Goal: Transaction & Acquisition: Purchase product/service

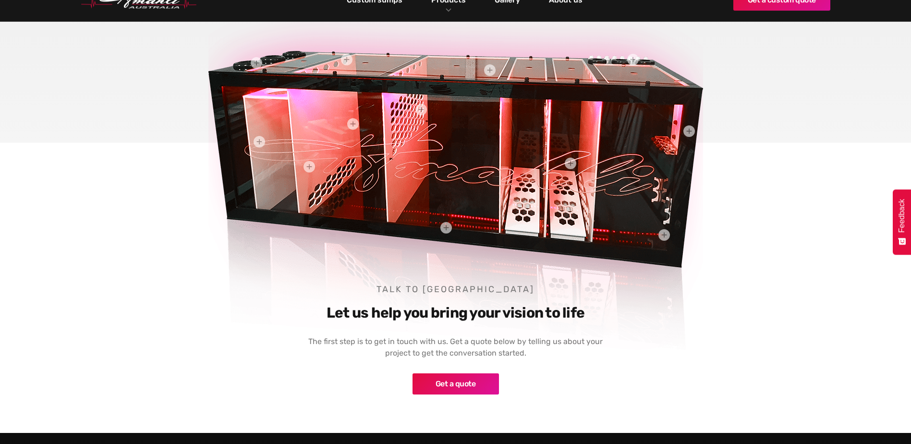
scroll to position [480, 0]
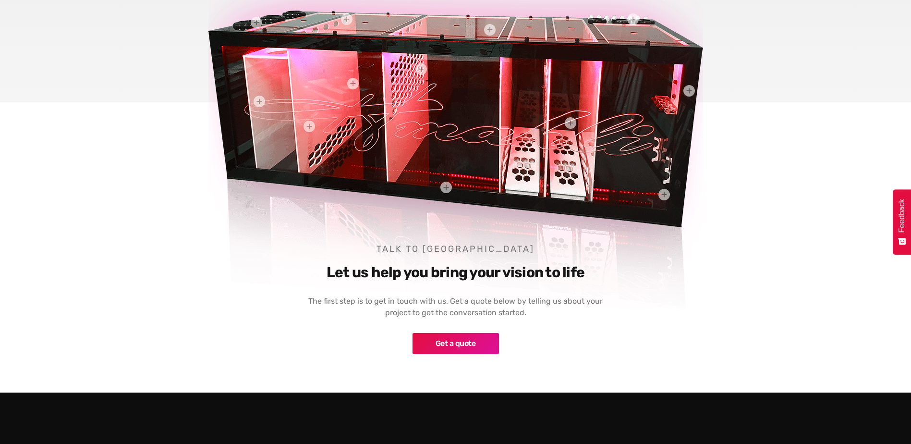
click at [477, 341] on link "Get a quote" at bounding box center [455, 343] width 86 height 21
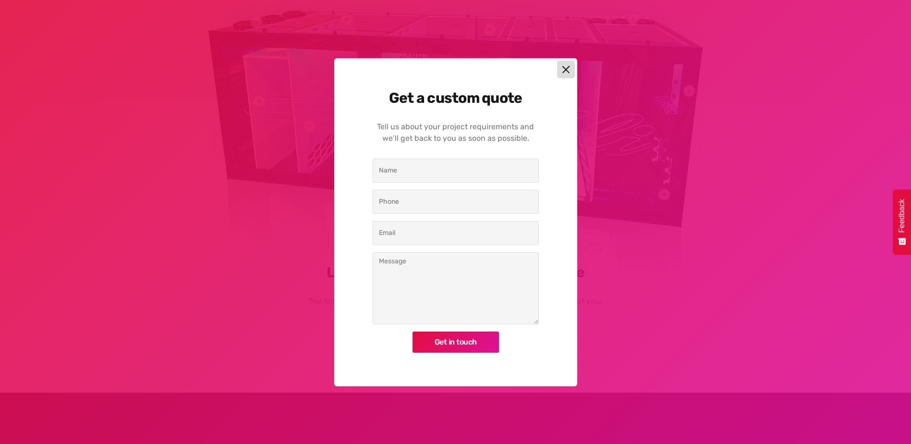
click at [568, 69] on img at bounding box center [566, 69] width 8 height 8
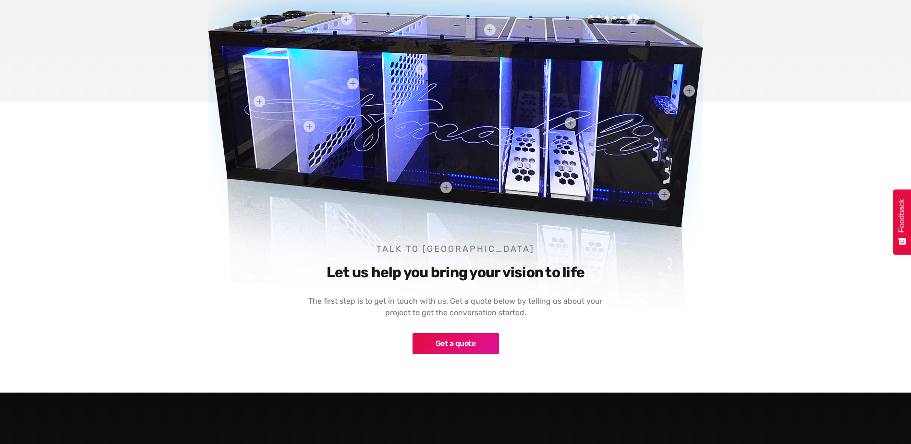
scroll to position [320, 0]
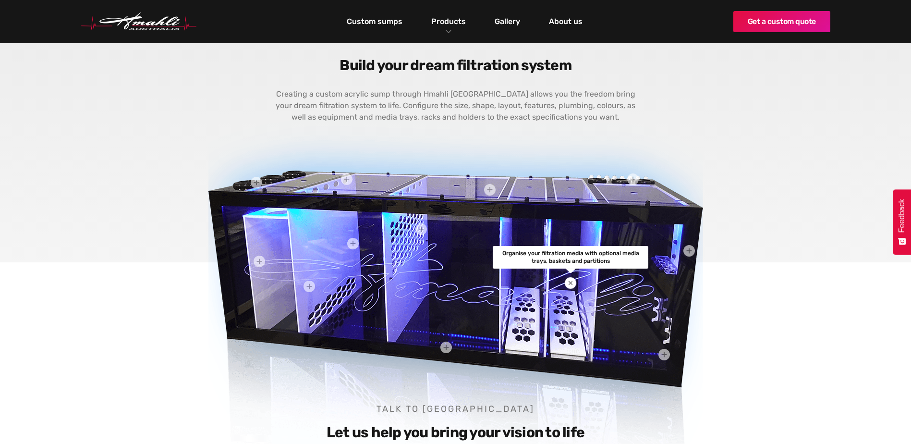
click at [568, 279] on div at bounding box center [570, 283] width 20 height 20
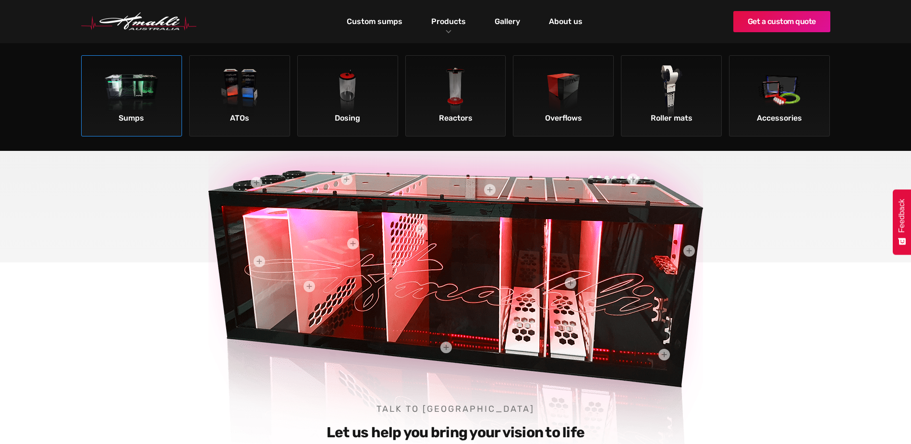
click at [120, 103] on img at bounding box center [132, 92] width 54 height 54
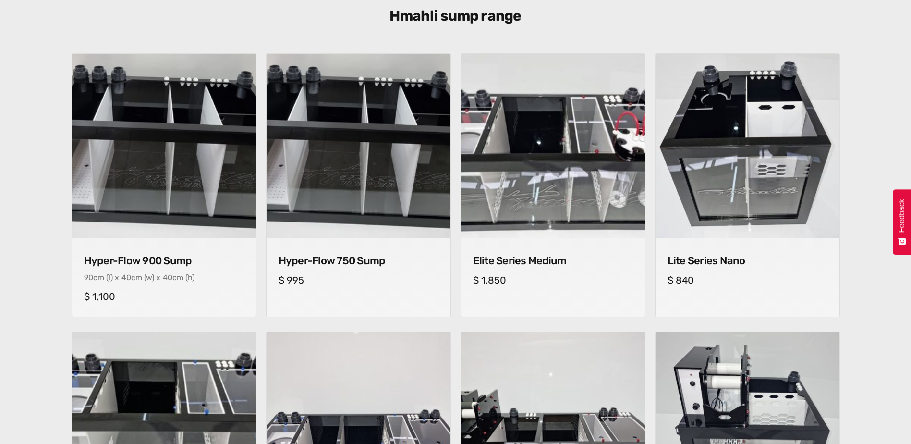
scroll to position [320, 0]
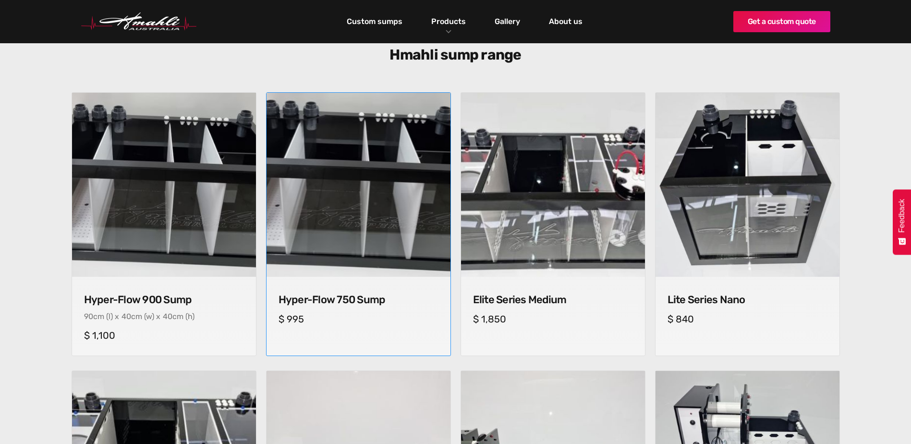
click at [320, 296] on h4 "Hyper-Flow 750 Sump" at bounding box center [359, 299] width 160 height 12
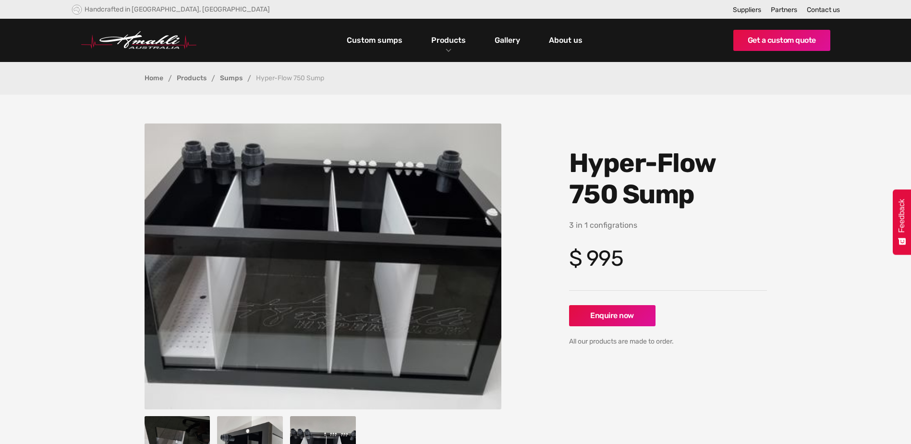
click at [314, 244] on img "open lightbox" at bounding box center [323, 266] width 357 height 286
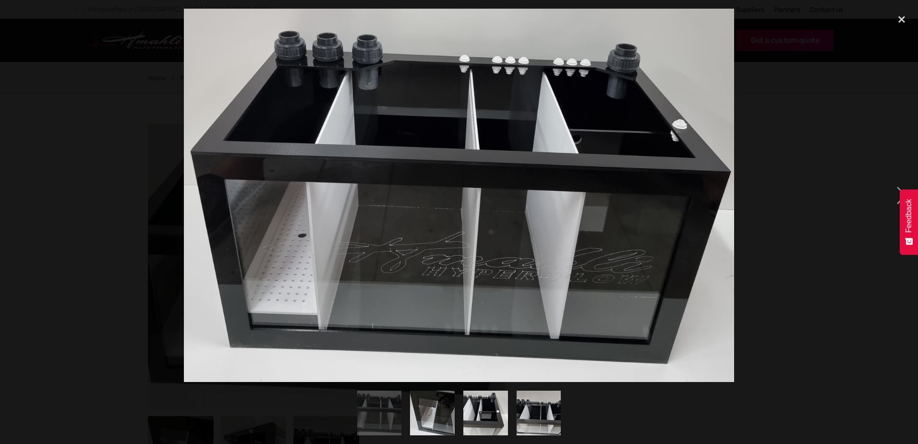
click at [802, 221] on div at bounding box center [459, 195] width 918 height 373
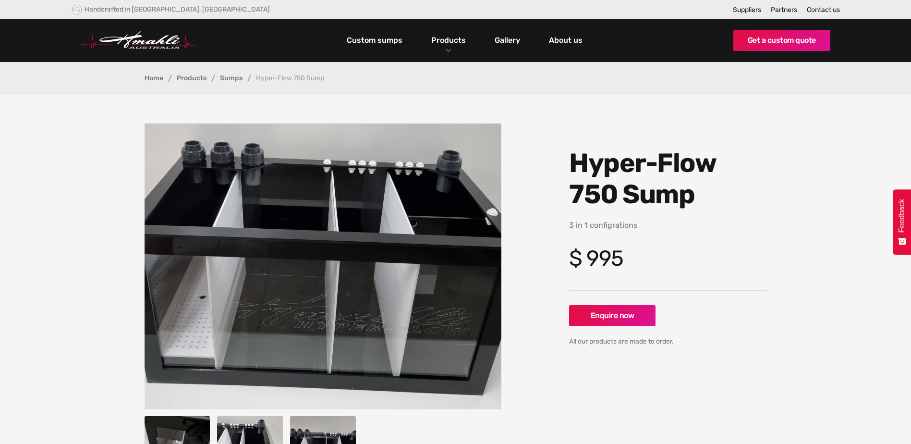
click at [331, 229] on img "open lightbox" at bounding box center [323, 266] width 357 height 286
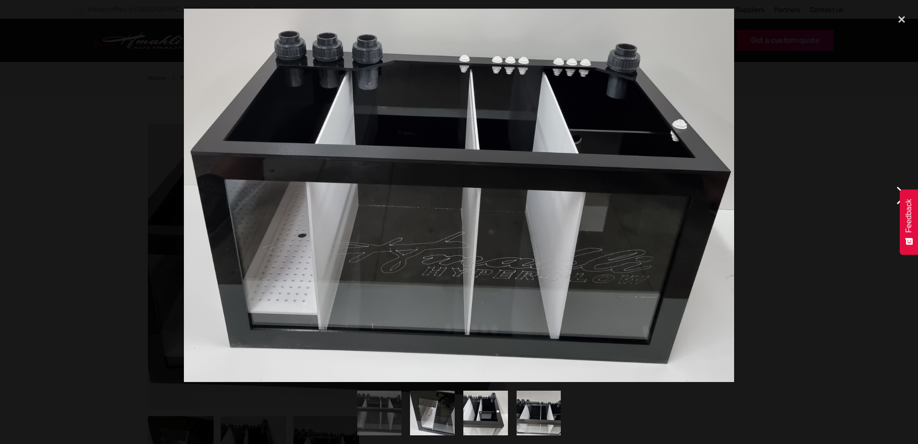
click at [899, 183] on div "next image" at bounding box center [901, 195] width 33 height 373
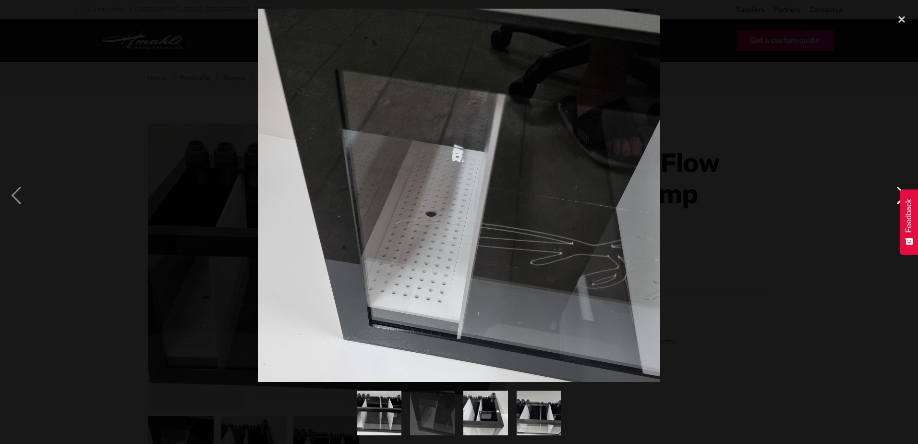
click at [898, 183] on div "next image" at bounding box center [901, 195] width 33 height 373
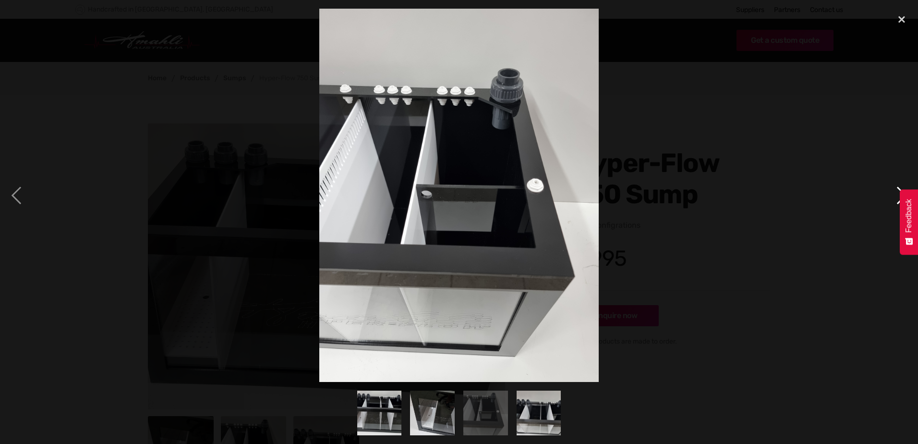
drag, startPoint x: 898, startPoint y: 183, endPoint x: 898, endPoint y: 173, distance: 9.6
click at [898, 173] on div "next image" at bounding box center [901, 195] width 33 height 373
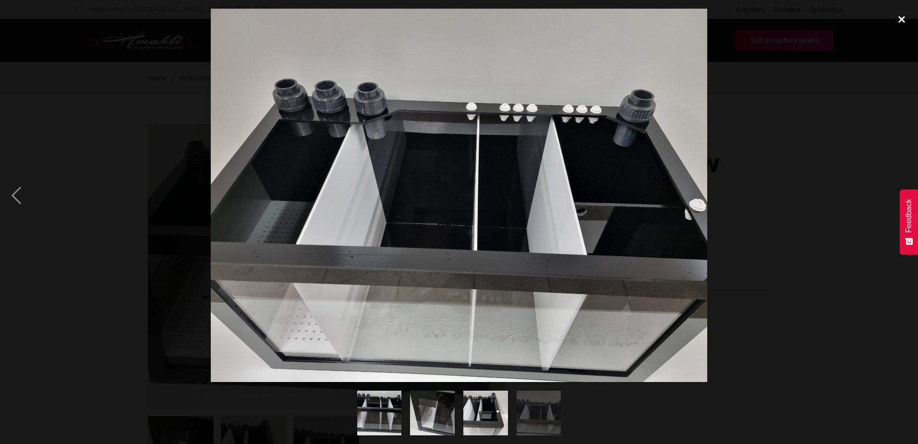
click at [906, 19] on div "close lightbox" at bounding box center [901, 19] width 33 height 21
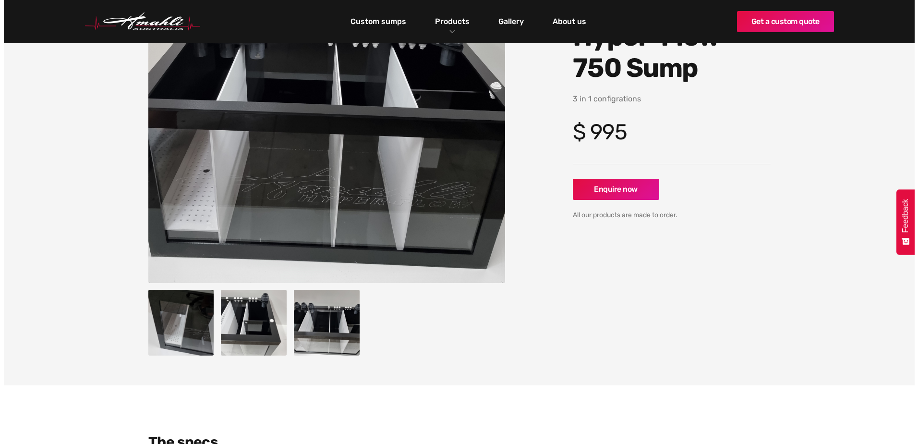
scroll to position [160, 0]
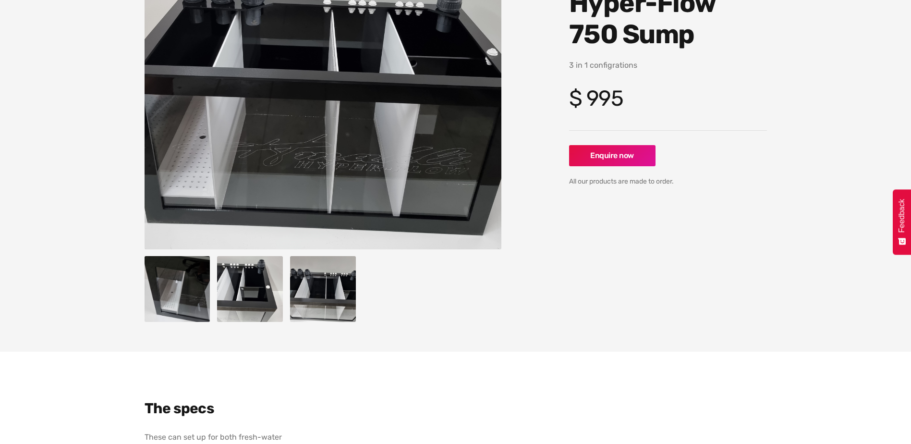
click at [353, 289] on img "open lightbox" at bounding box center [323, 289] width 66 height 66
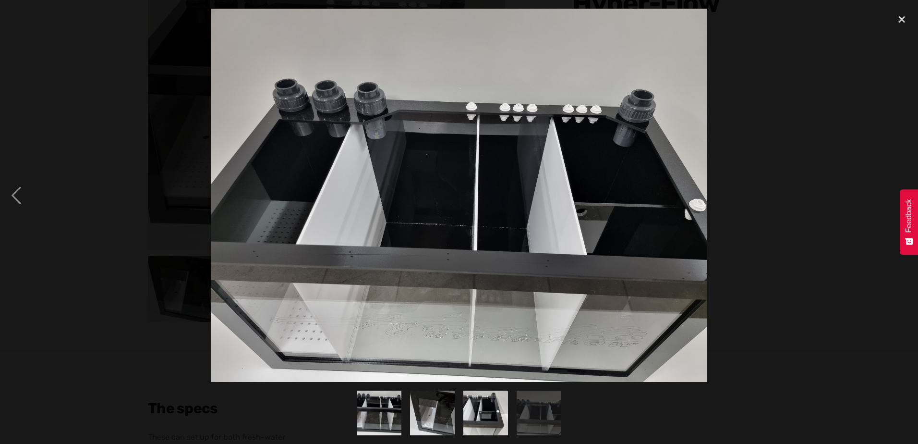
click at [391, 229] on img at bounding box center [459, 195] width 497 height 373
click at [455, 422] on div "show item 2 of 4" at bounding box center [432, 413] width 53 height 62
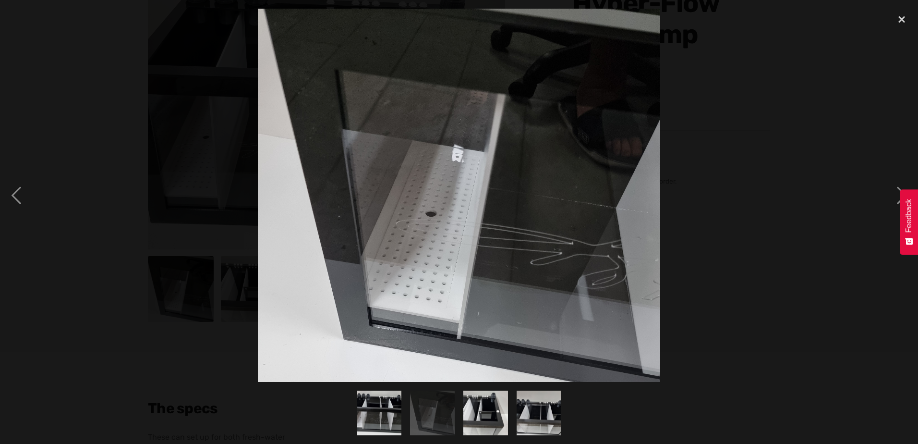
click at [484, 408] on img "show item 3 of 4" at bounding box center [485, 412] width 44 height 59
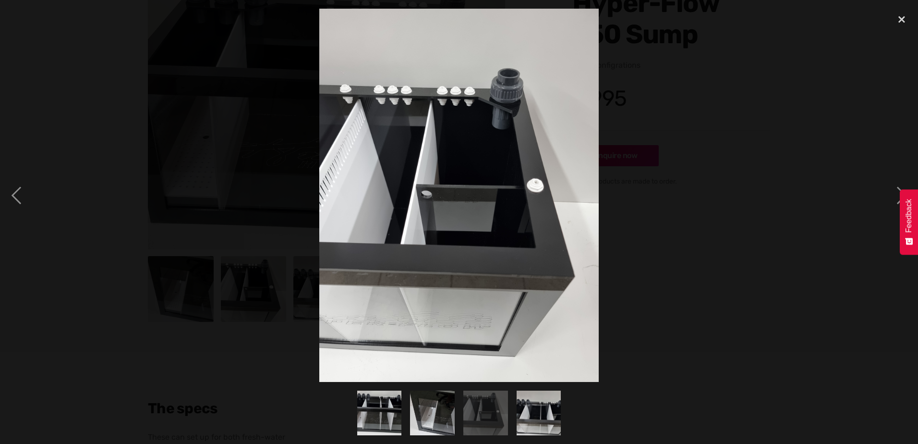
click at [536, 411] on img "show item 4 of 4" at bounding box center [538, 412] width 59 height 44
